Goal: Find specific page/section: Find specific page/section

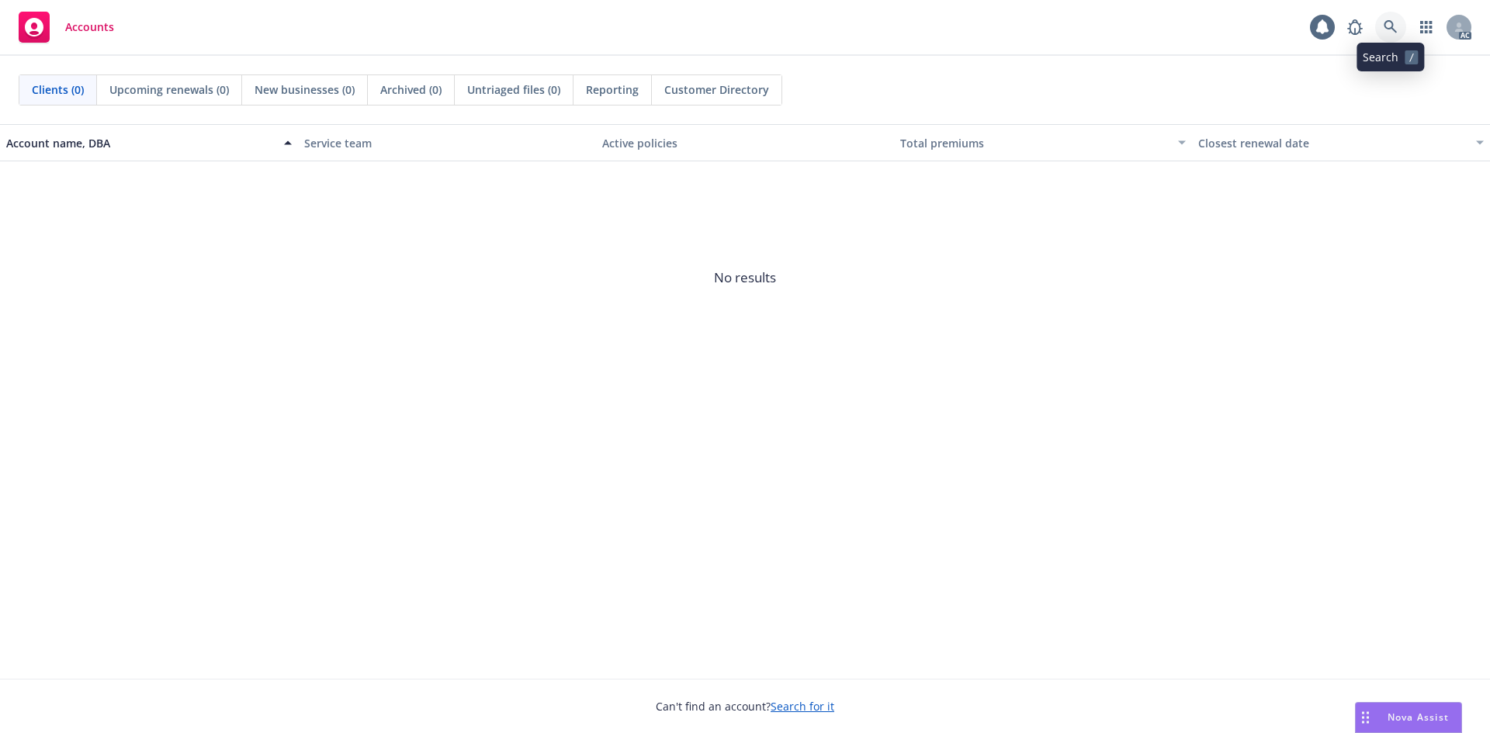
click at [1402, 32] on link at bounding box center [1390, 27] width 31 height 31
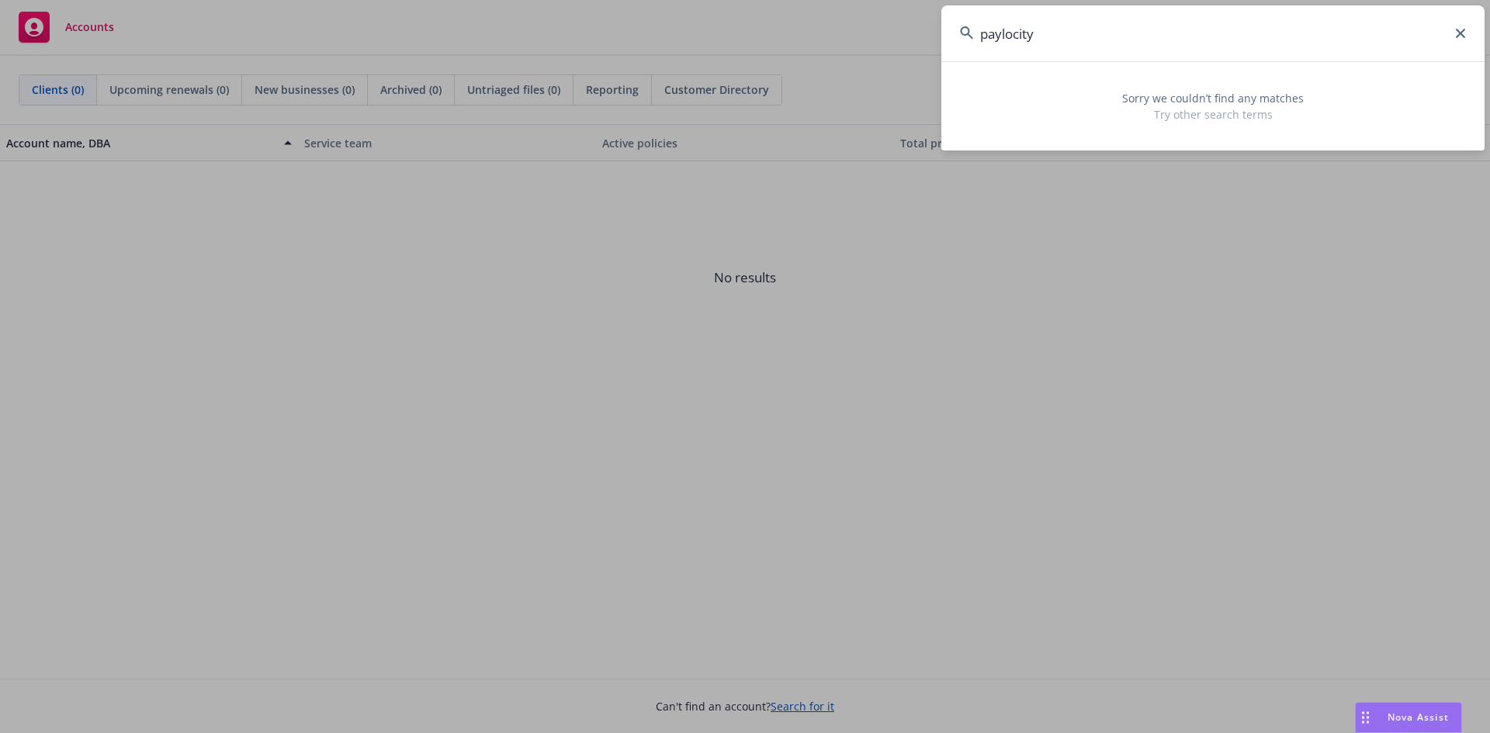
click at [1455, 34] on input "paylocity" at bounding box center [1212, 33] width 543 height 56
type input "paylocity"
click at [1460, 31] on icon at bounding box center [1460, 33] width 9 height 9
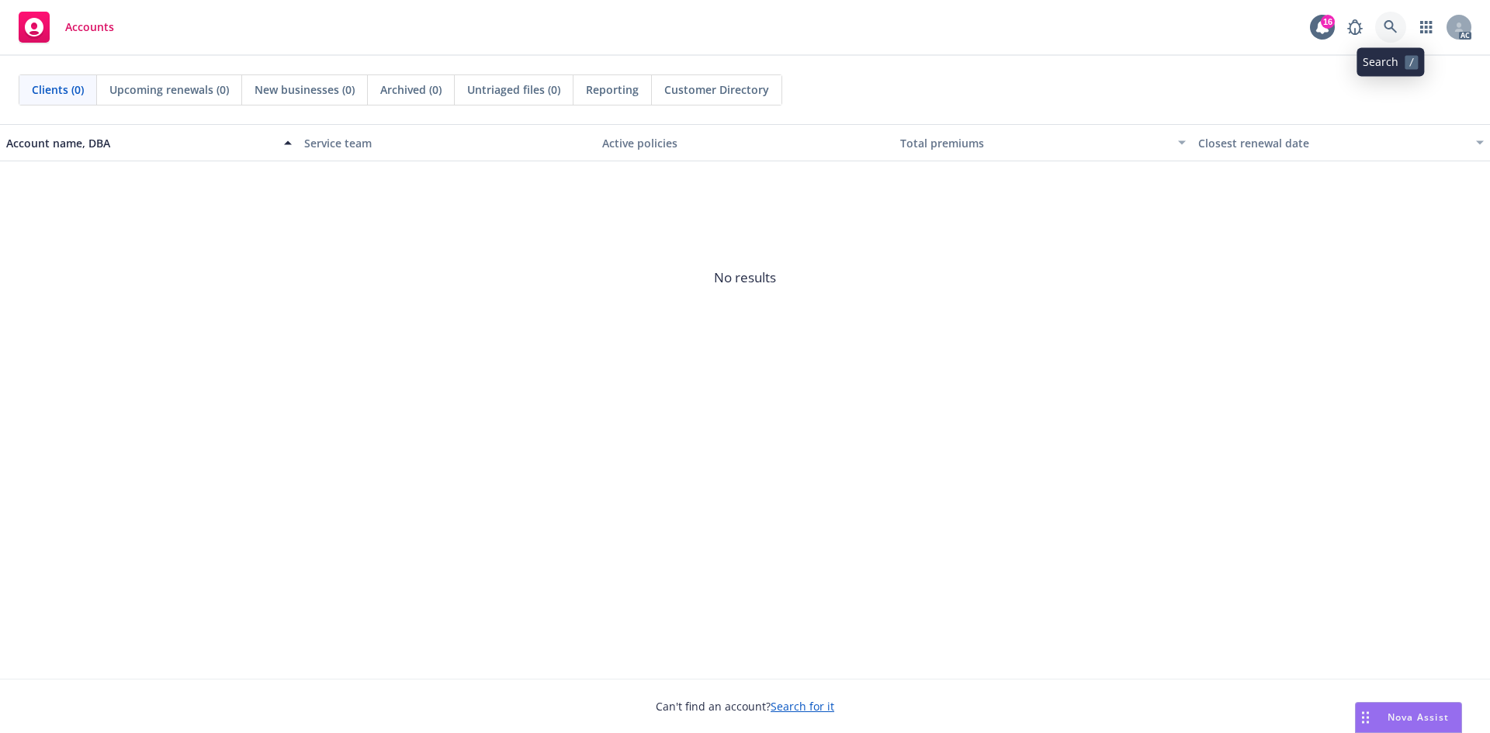
click at [1385, 16] on link at bounding box center [1390, 27] width 31 height 31
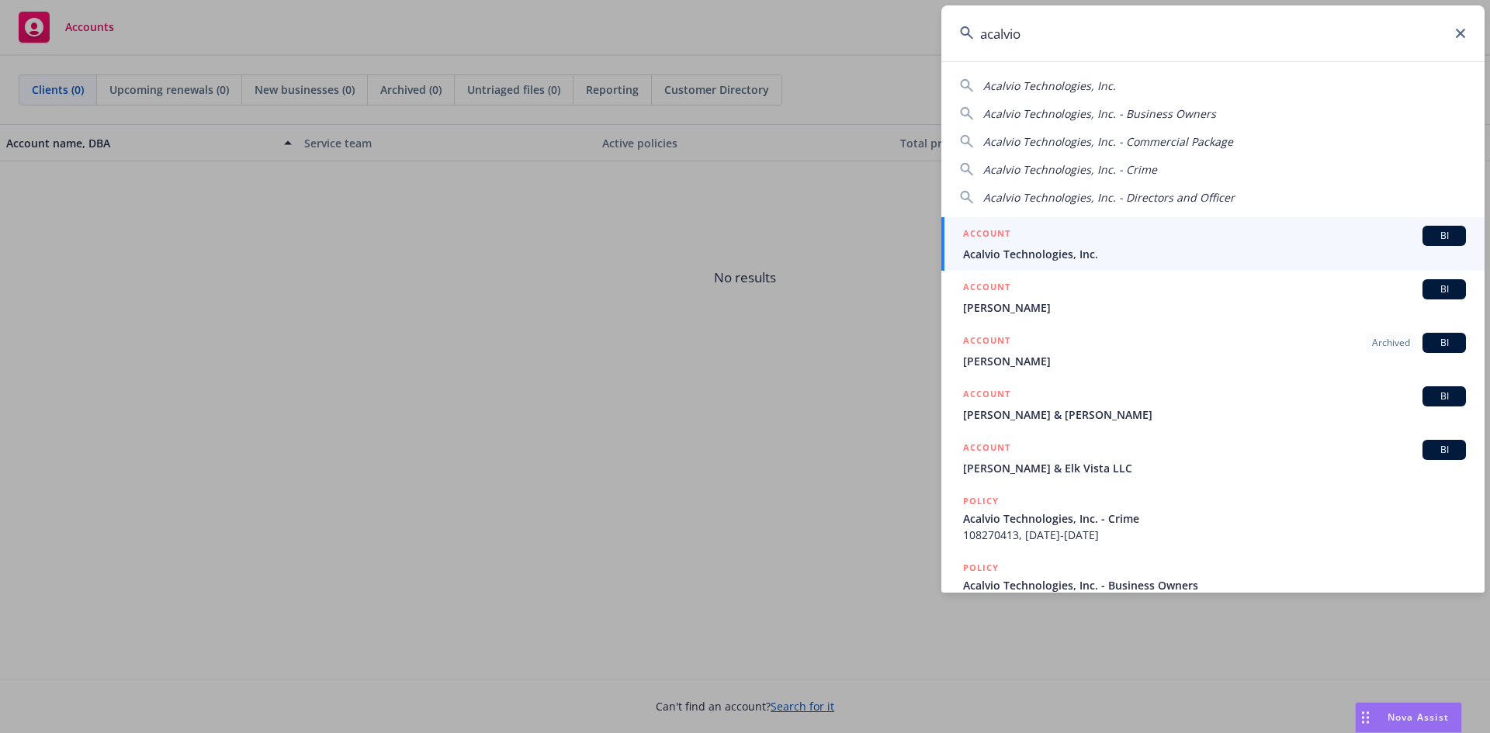
type input "acalvio"
click at [1126, 251] on span "Acalvio Technologies, Inc." at bounding box center [1214, 254] width 503 height 16
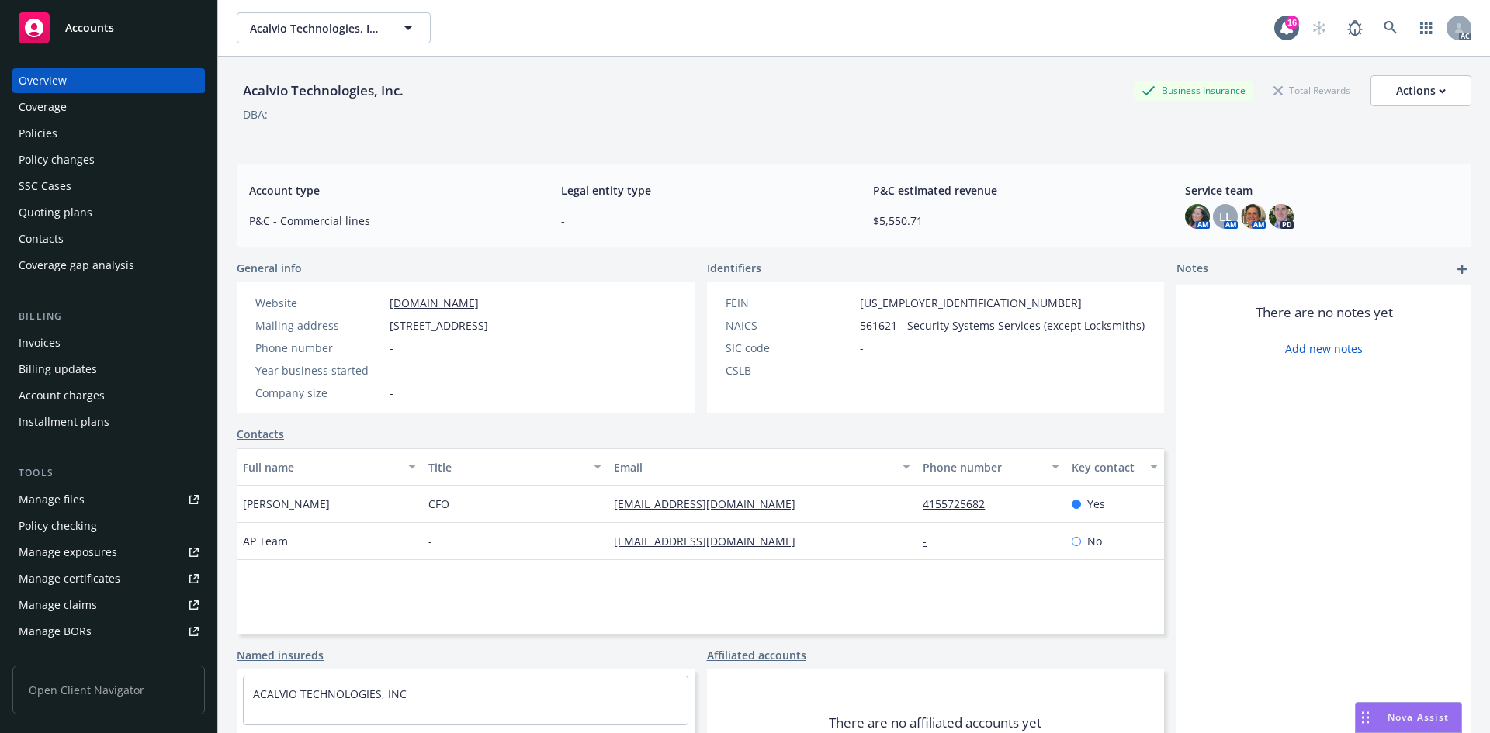
click at [113, 332] on div "Invoices" at bounding box center [109, 343] width 180 height 25
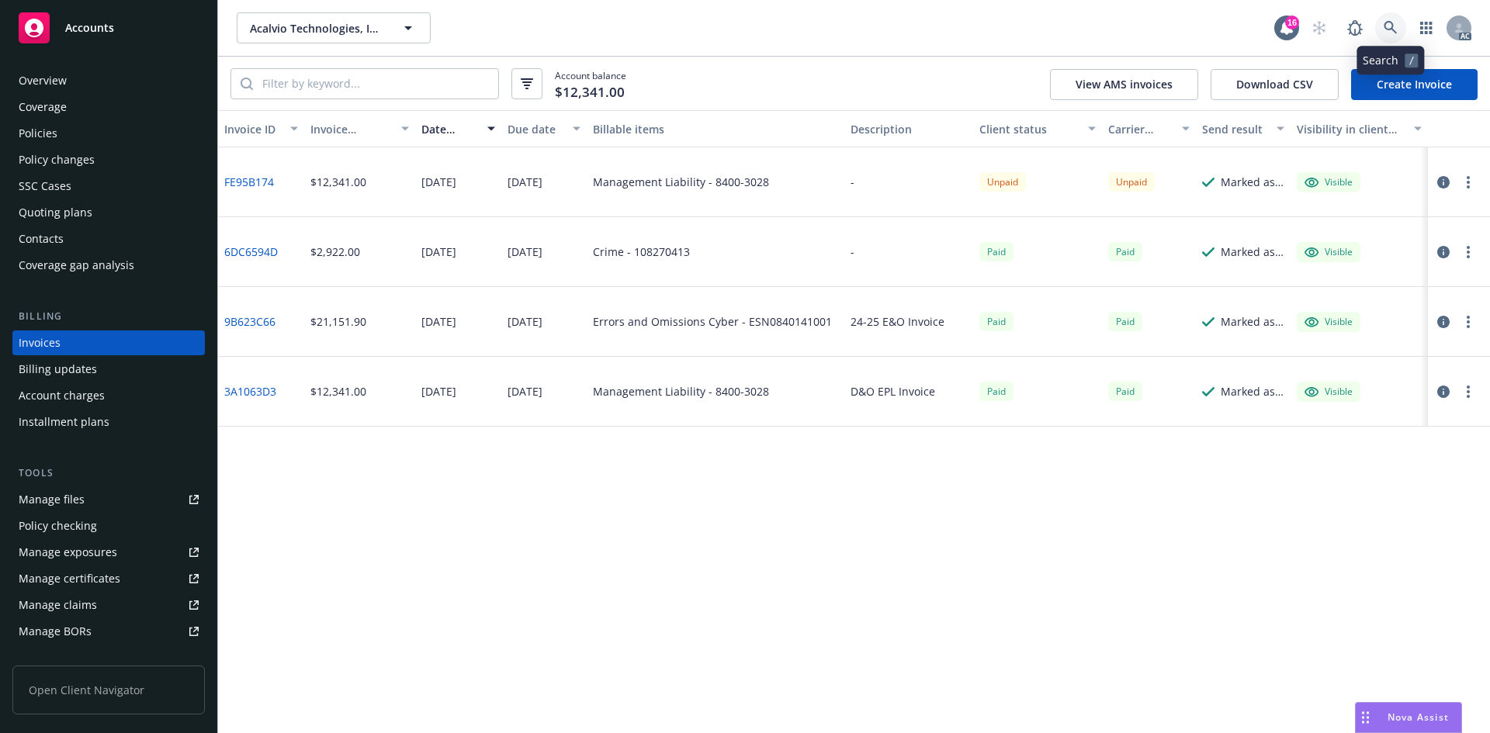
click at [1385, 22] on icon at bounding box center [1391, 28] width 14 height 14
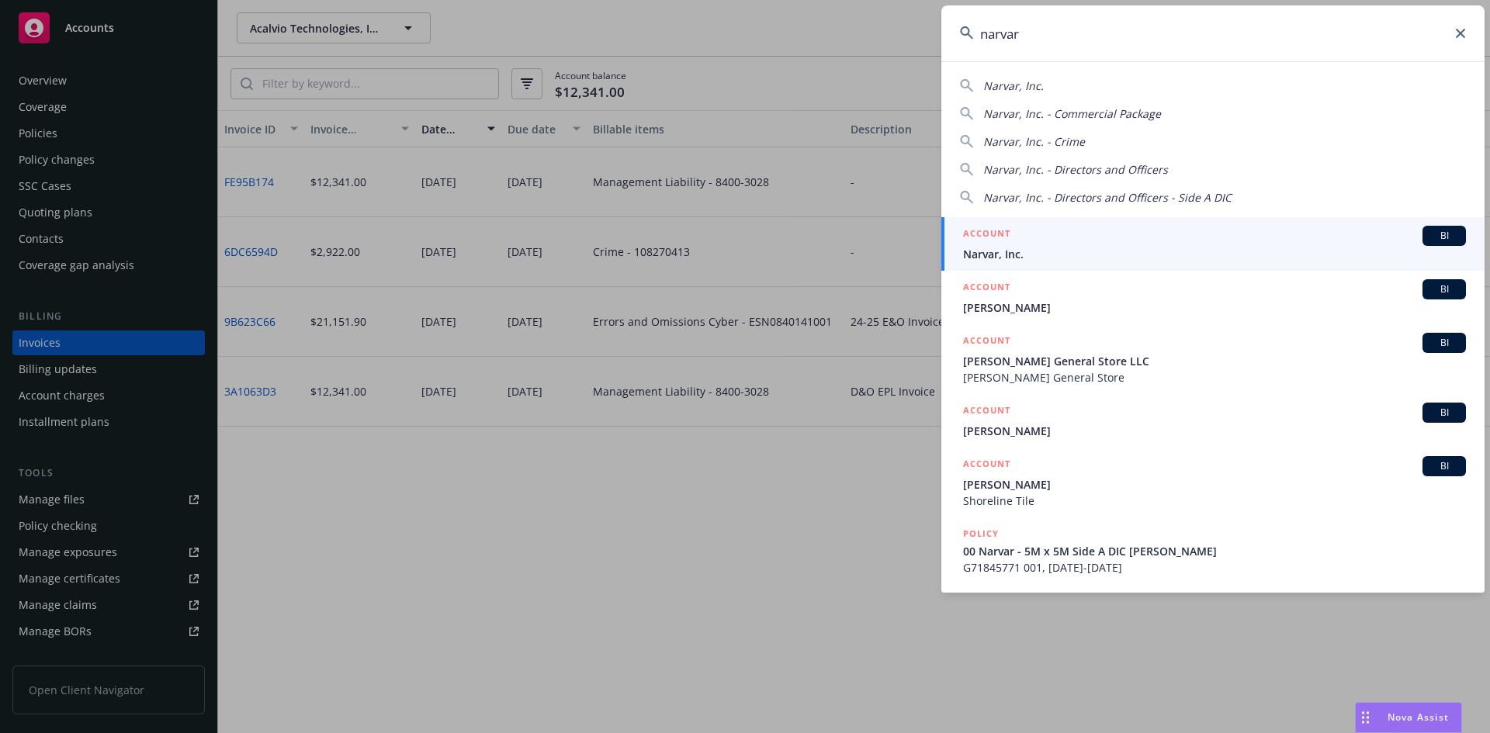
type input "narvar"
click at [1062, 236] on div "ACCOUNT BI" at bounding box center [1214, 236] width 503 height 20
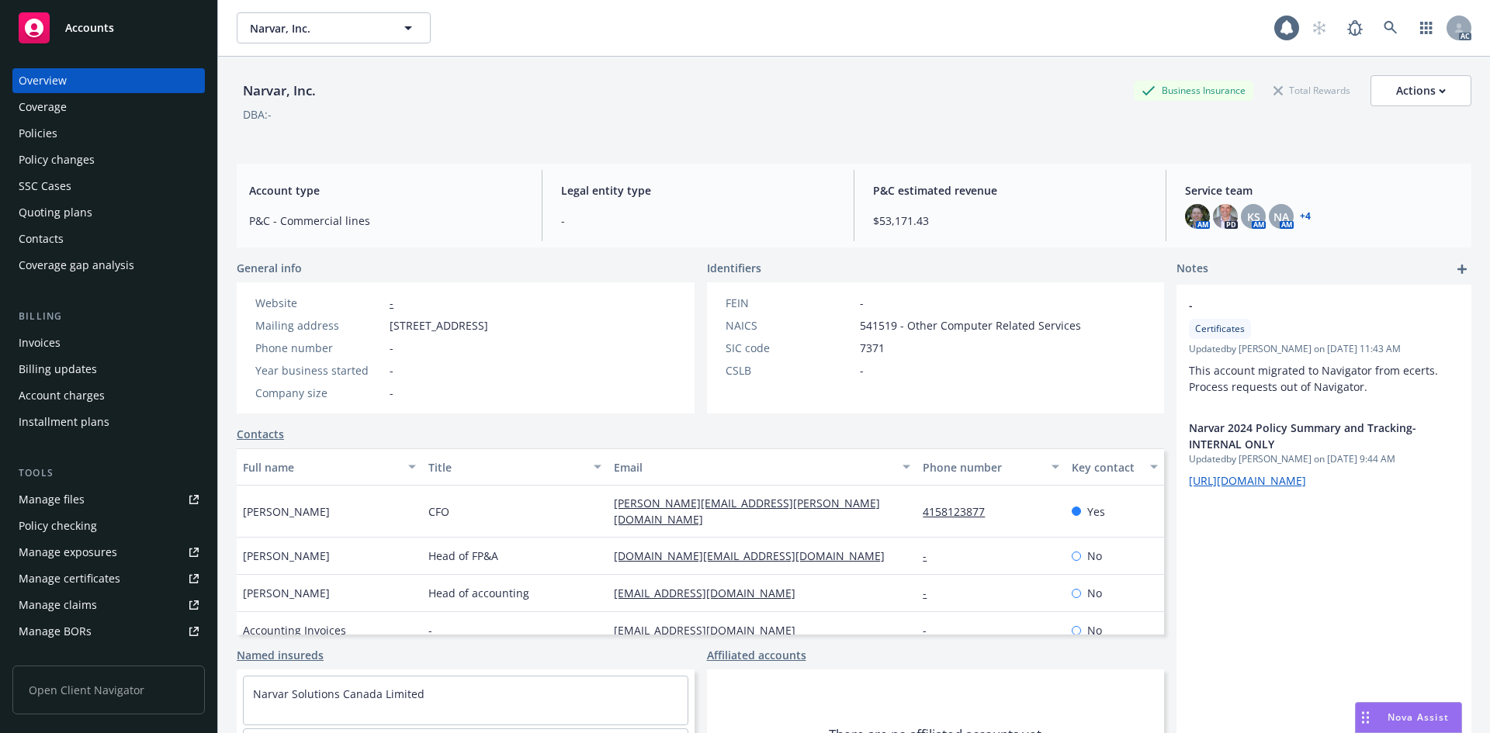
click at [116, 336] on div "Invoices" at bounding box center [109, 343] width 180 height 25
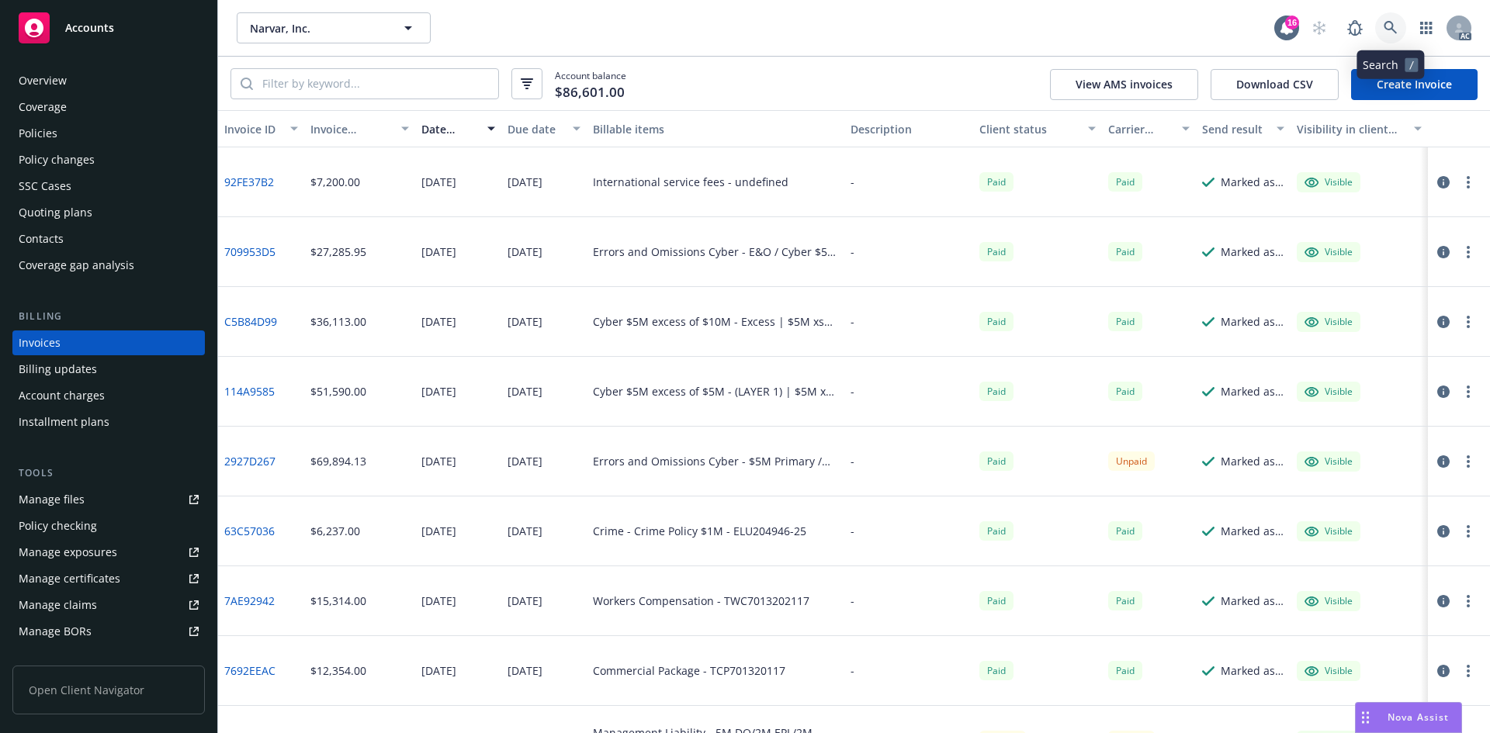
click at [1400, 17] on link at bounding box center [1390, 27] width 31 height 31
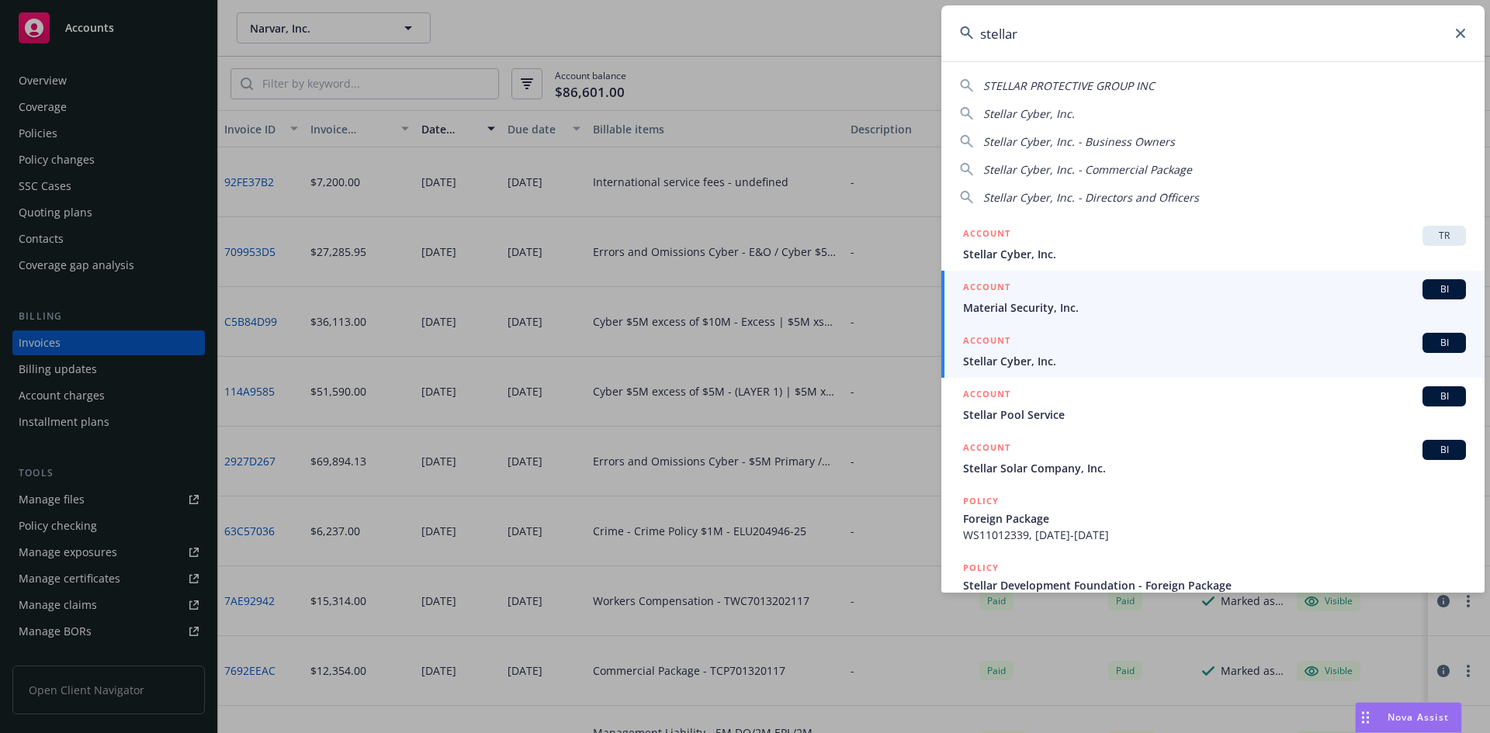
type input "stellar"
click at [1053, 351] on div "ACCOUNT BI" at bounding box center [1214, 343] width 503 height 20
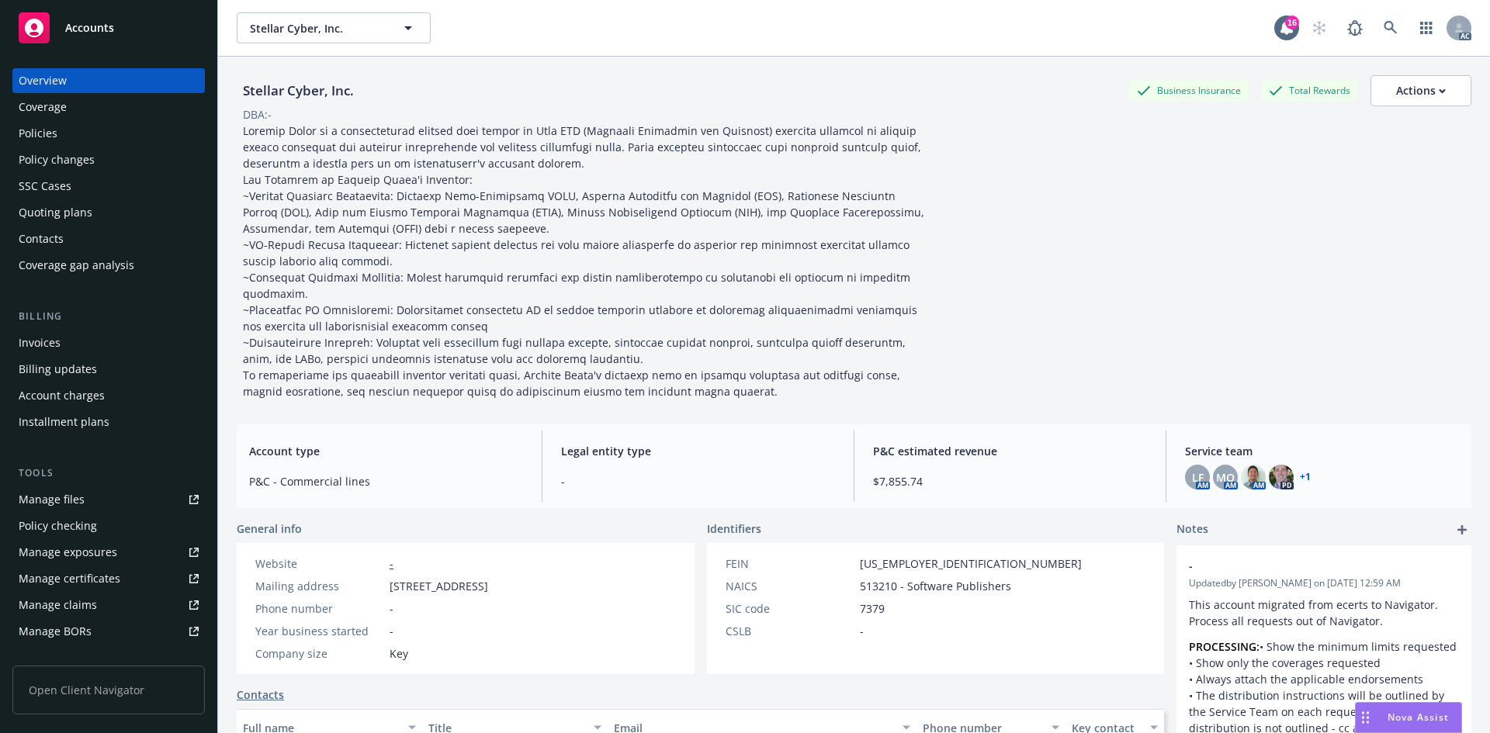
click at [63, 343] on div "Invoices" at bounding box center [109, 343] width 180 height 25
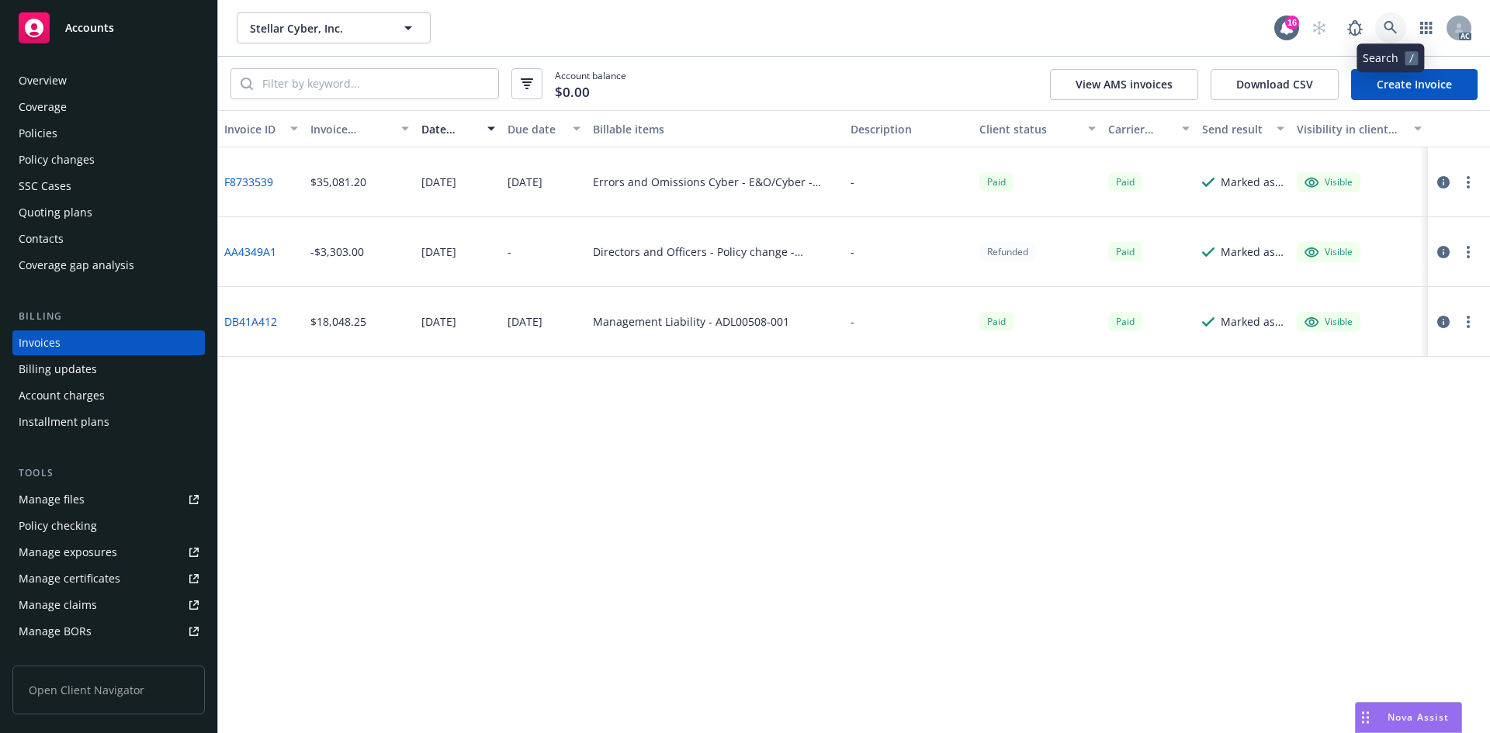
click at [1383, 20] on link at bounding box center [1390, 27] width 31 height 31
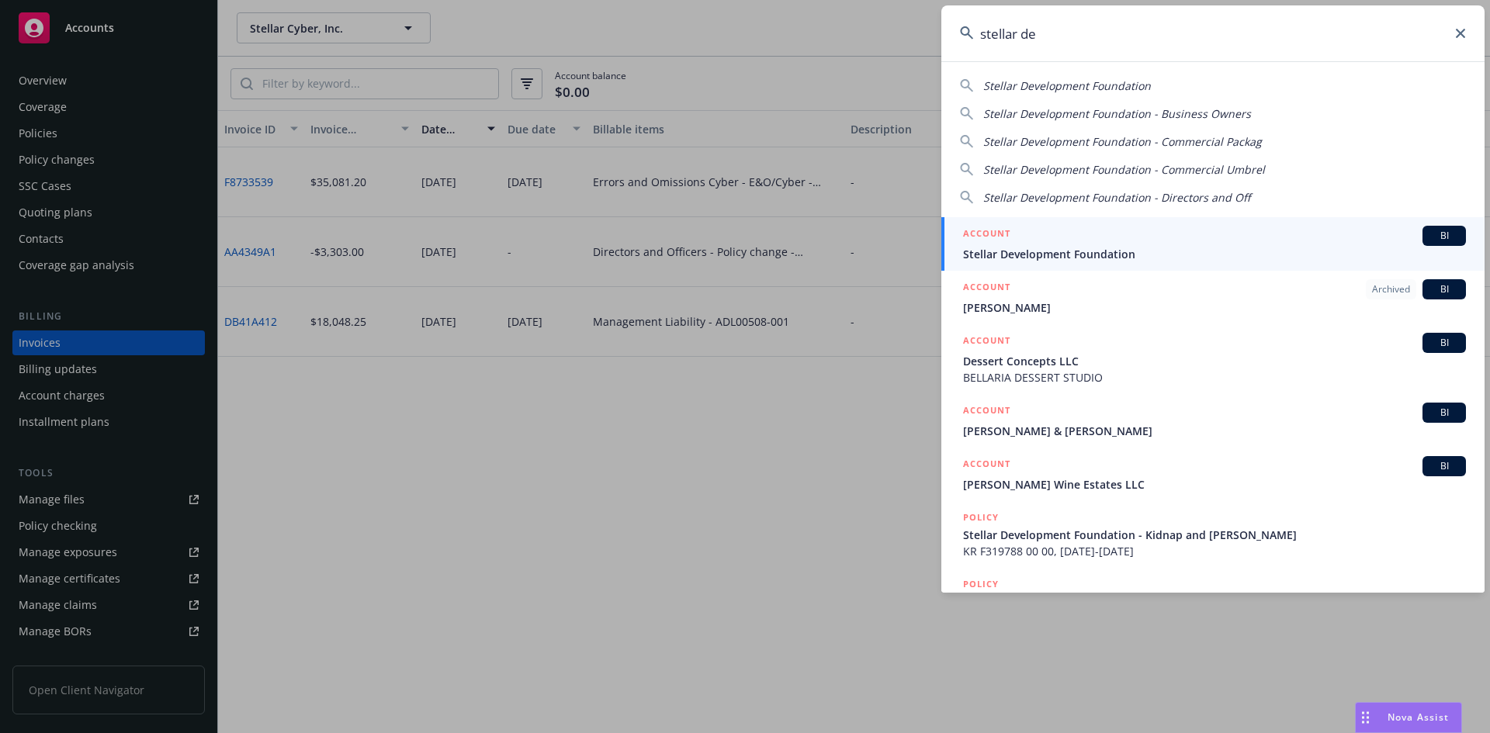
type input "stellar de"
click at [1111, 232] on div "ACCOUNT BI" at bounding box center [1214, 236] width 503 height 20
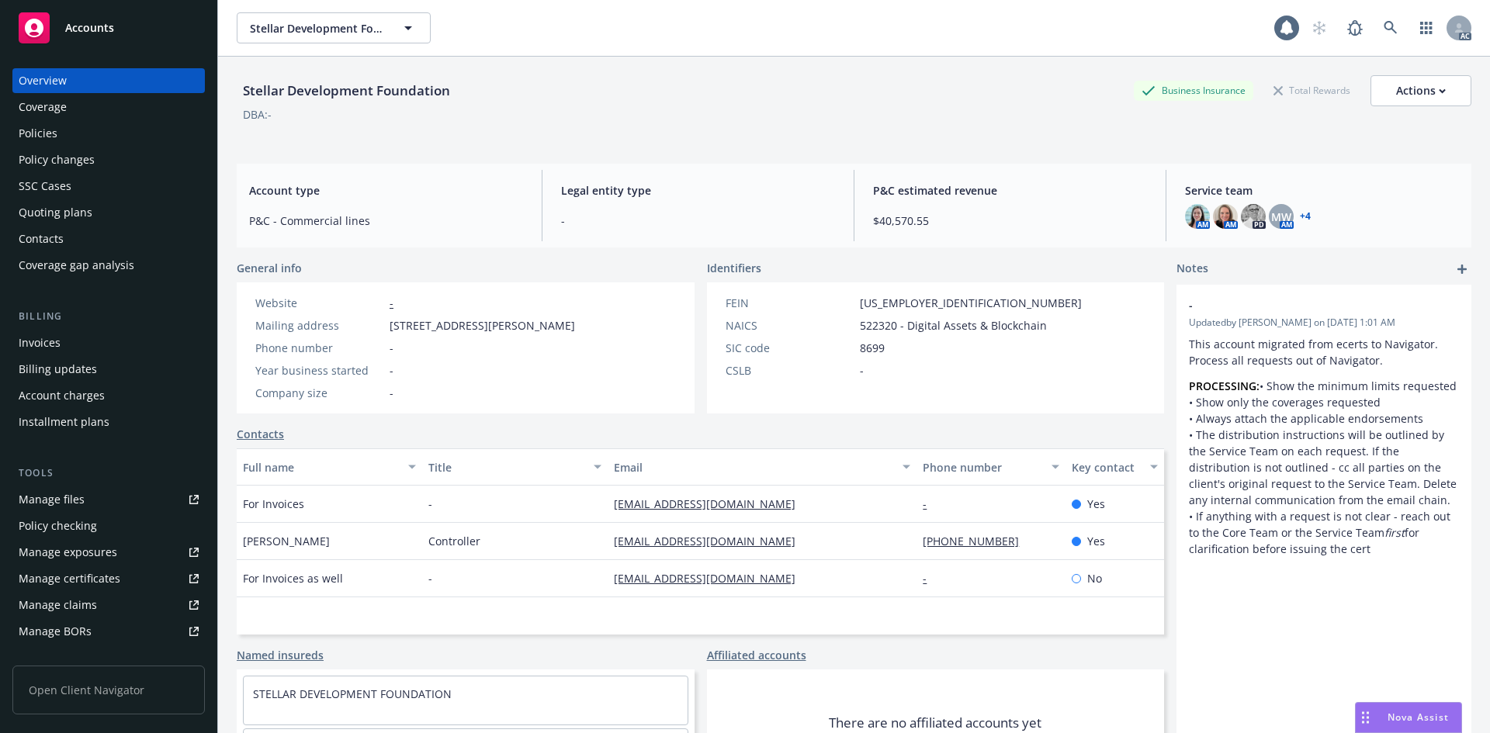
click at [110, 344] on div "Invoices" at bounding box center [109, 343] width 180 height 25
